Goal: Find specific page/section: Find specific page/section

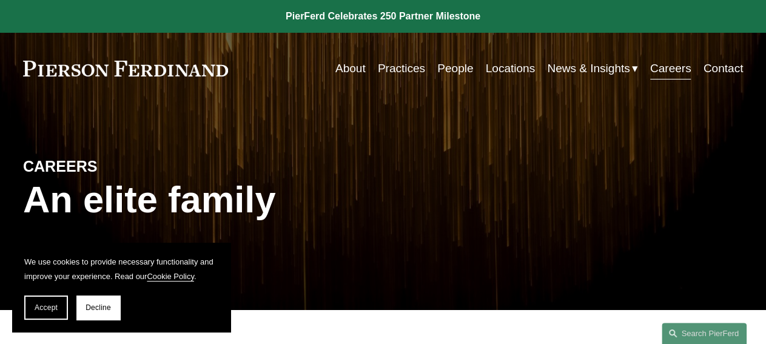
click at [288, 53] on div "Skip to Content About Practices People Locations" at bounding box center [383, 69] width 766 height 72
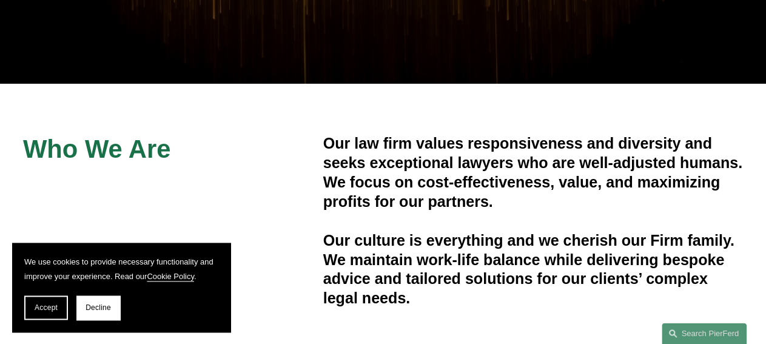
scroll to position [227, 0]
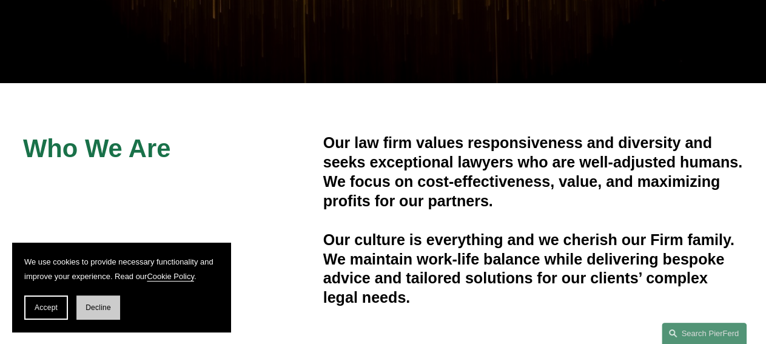
click at [103, 312] on span "Decline" at bounding box center [98, 307] width 25 height 8
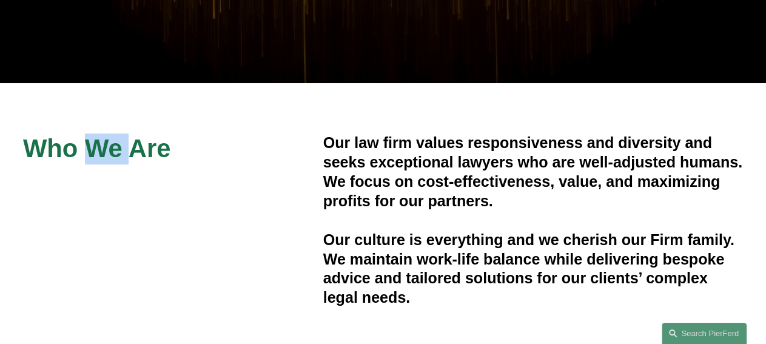
click at [103, 312] on div "Who We Are Our law firm values responsiveness and diversity and seeks exception…" at bounding box center [383, 220] width 766 height 275
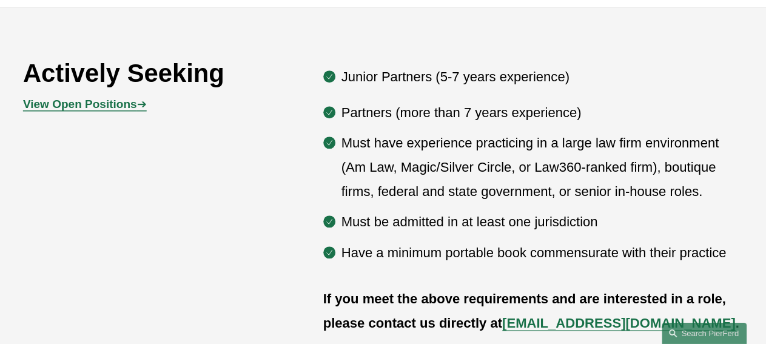
scroll to position [579, 0]
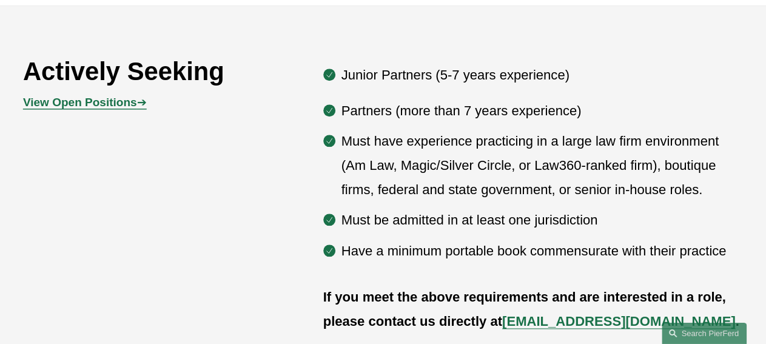
click at [107, 113] on p "View Open Positions ➔" at bounding box center [113, 102] width 180 height 21
click at [94, 109] on strong "View Open Positions" at bounding box center [80, 102] width 114 height 13
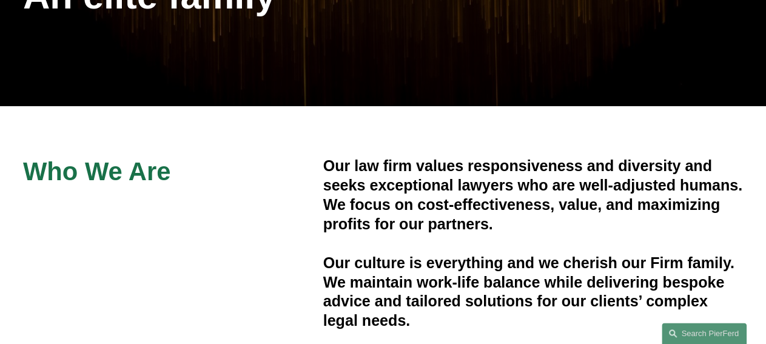
scroll to position [0, 0]
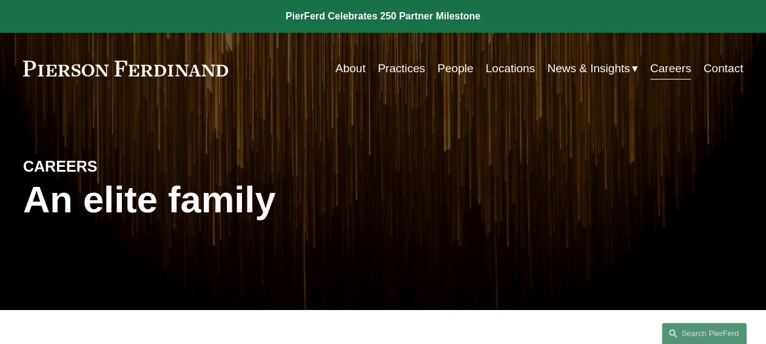
click at [674, 70] on link "Careers" at bounding box center [670, 68] width 41 height 23
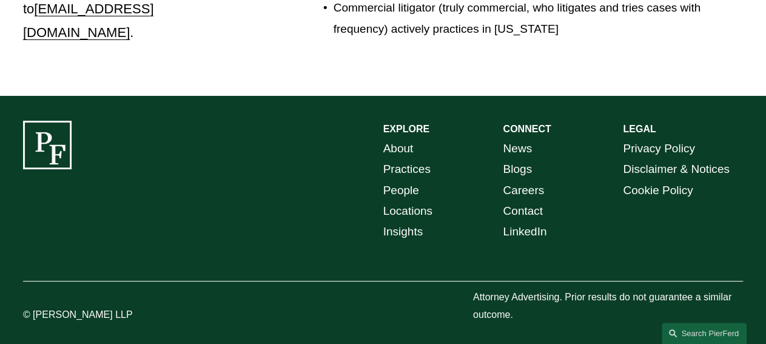
scroll to position [2000, 0]
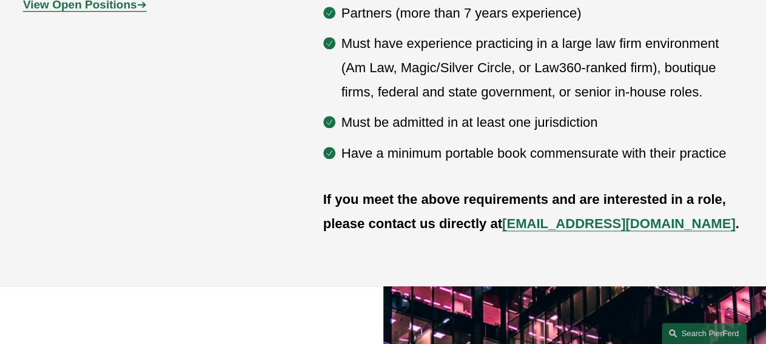
scroll to position [677, 0]
